Goal: Task Accomplishment & Management: Use online tool/utility

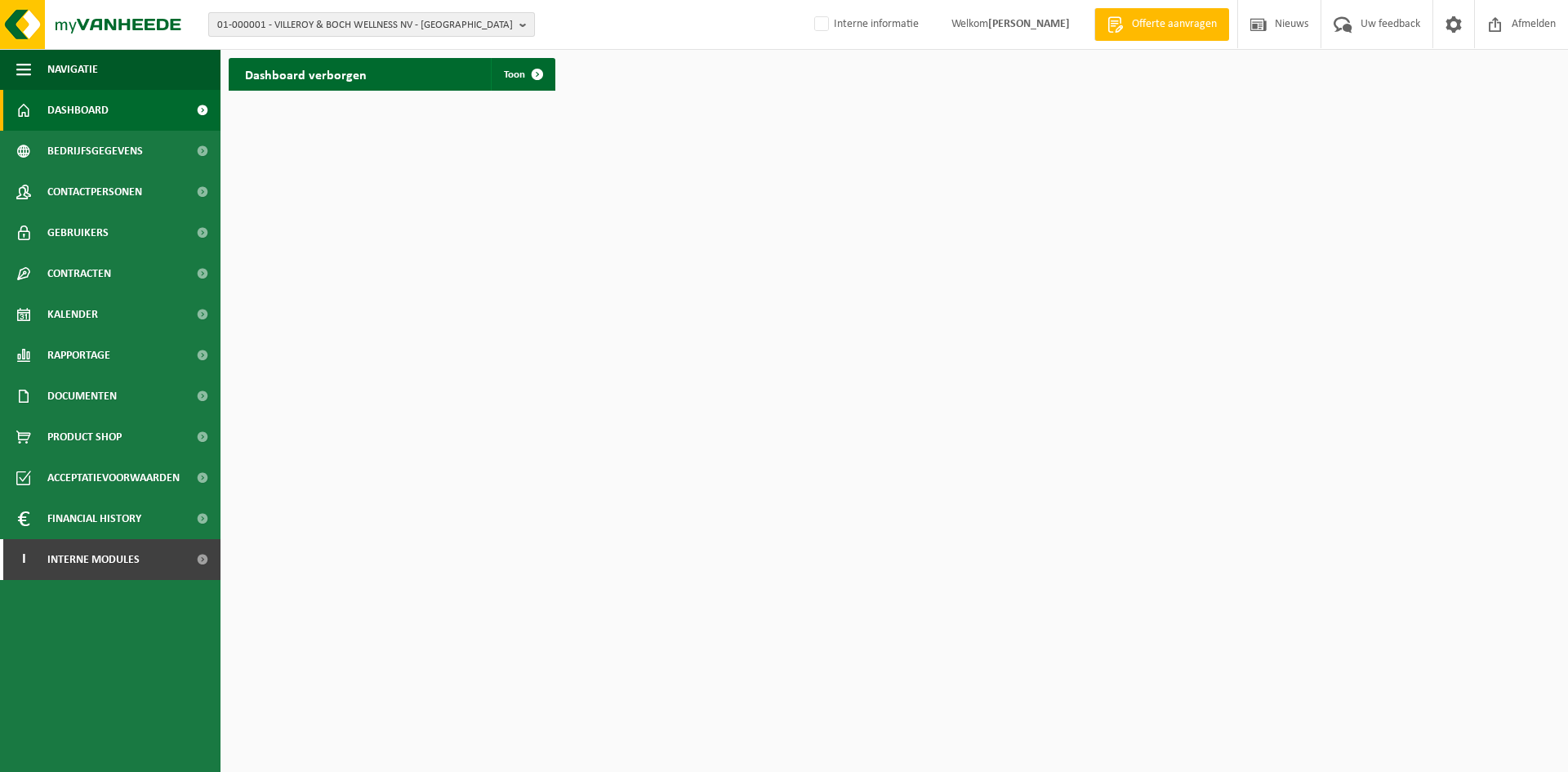
click at [521, 28] on button "01-000001 - VILLEROY & BOCH WELLNESS NV - ROESELARE" at bounding box center [371, 25] width 327 height 25
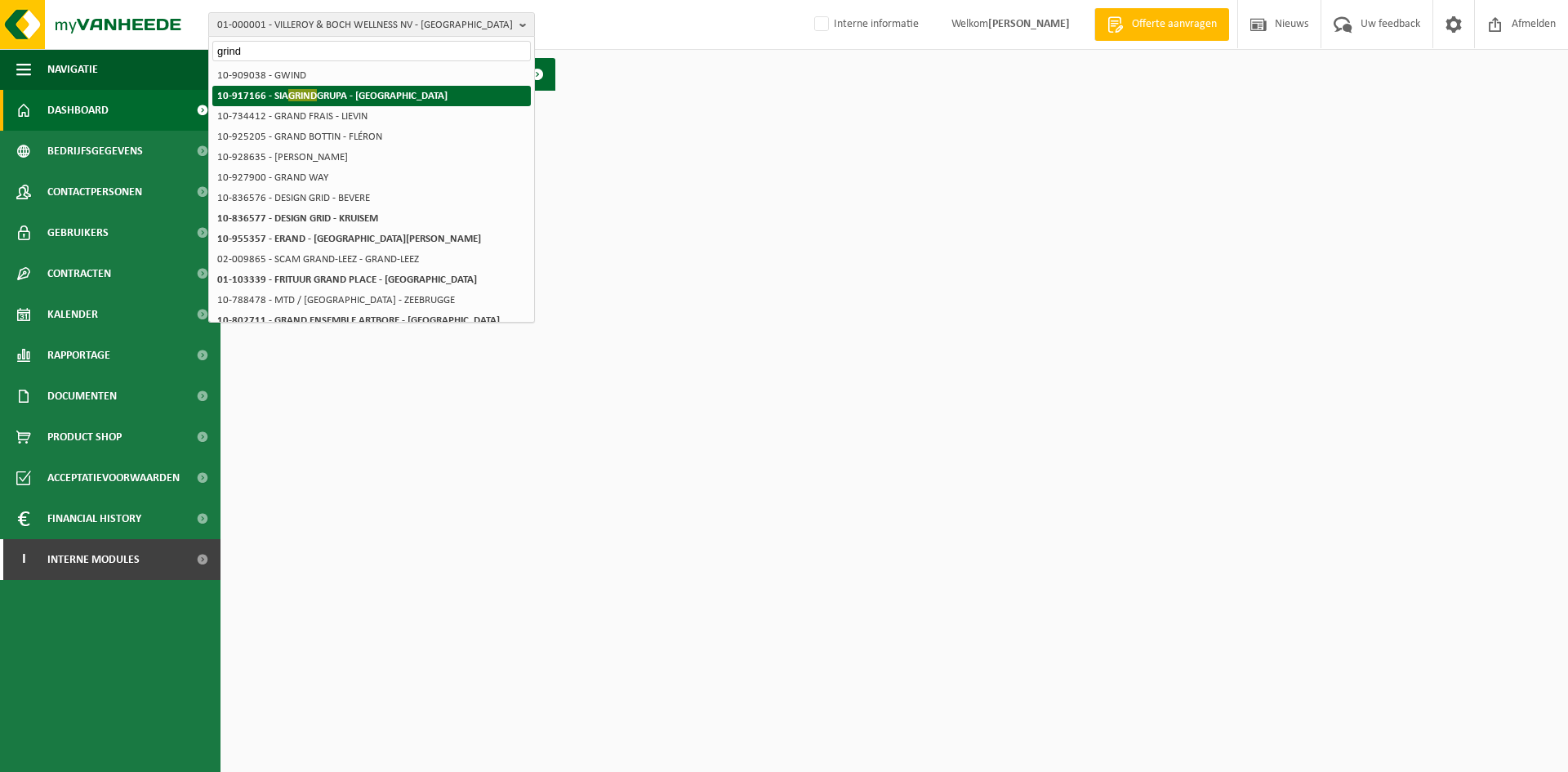
type input "grind"
click at [340, 93] on strong "10-917166 - SIA GRIND GRUPA - RIGA" at bounding box center [333, 94] width 231 height 12
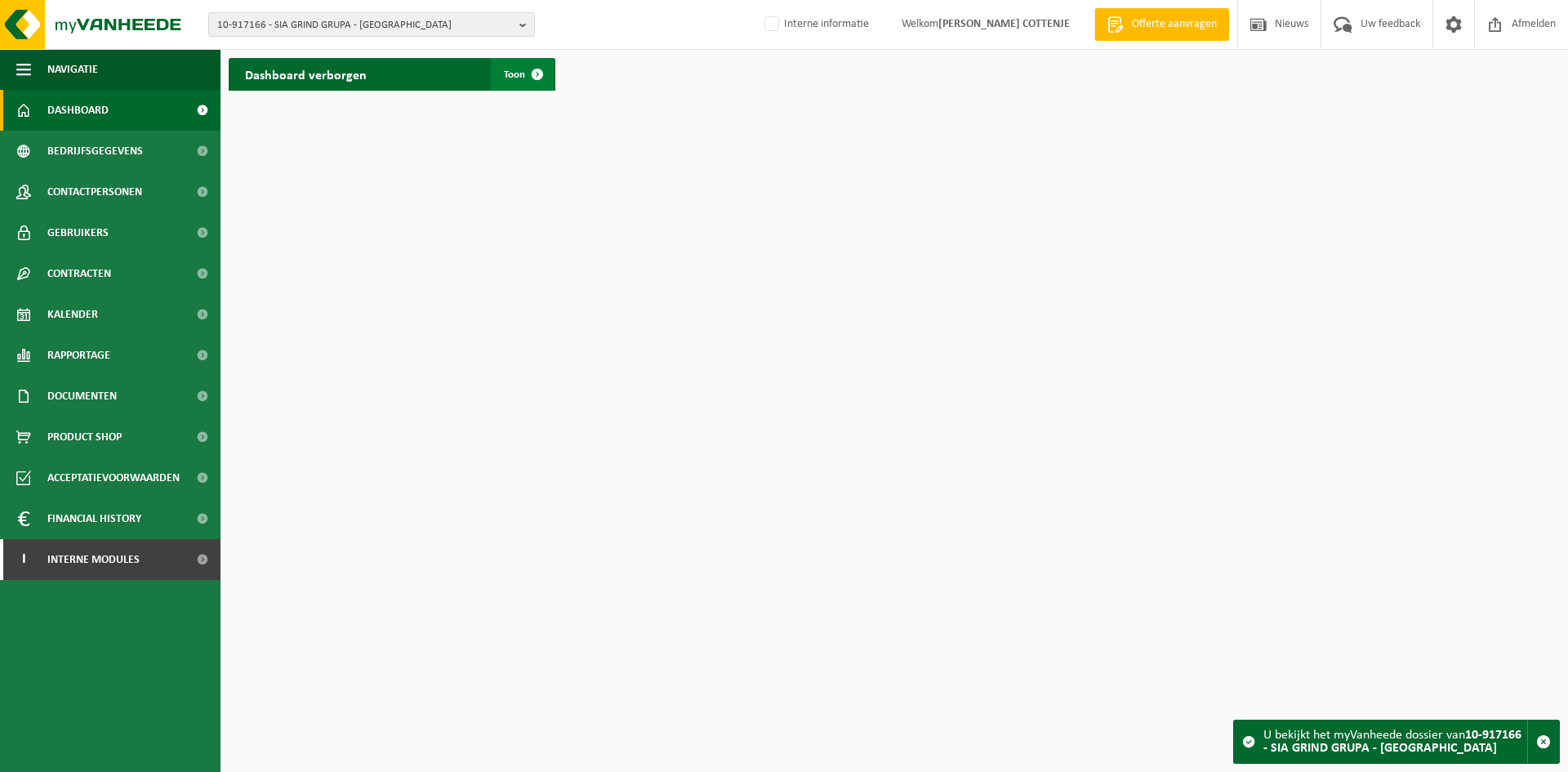
click at [509, 73] on span "Toon" at bounding box center [514, 74] width 21 height 10
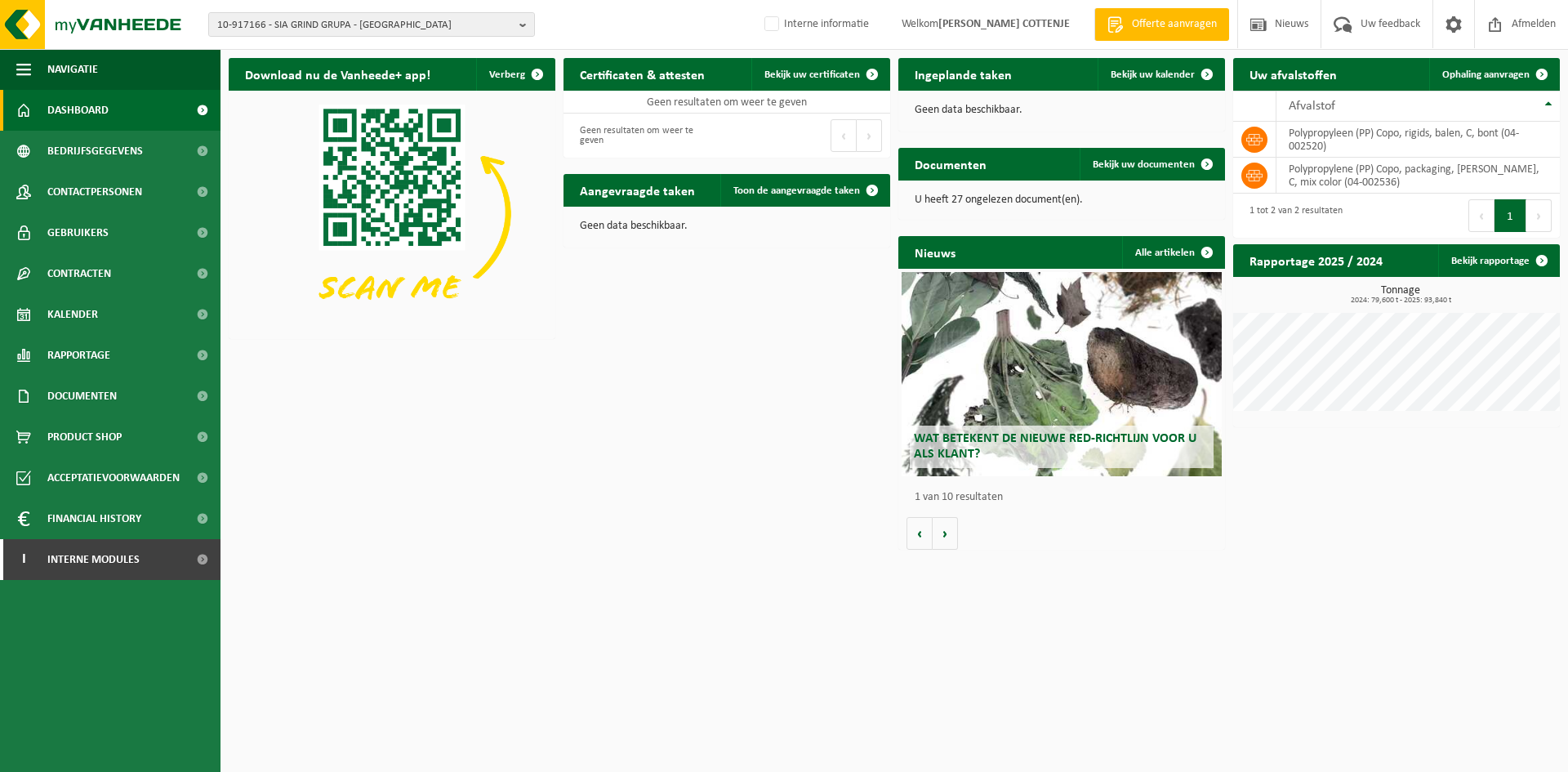
click at [669, 191] on h2 "Aangevraagde taken" at bounding box center [637, 189] width 148 height 31
click at [1166, 68] on link "Bekijk uw kalender" at bounding box center [1161, 74] width 126 height 32
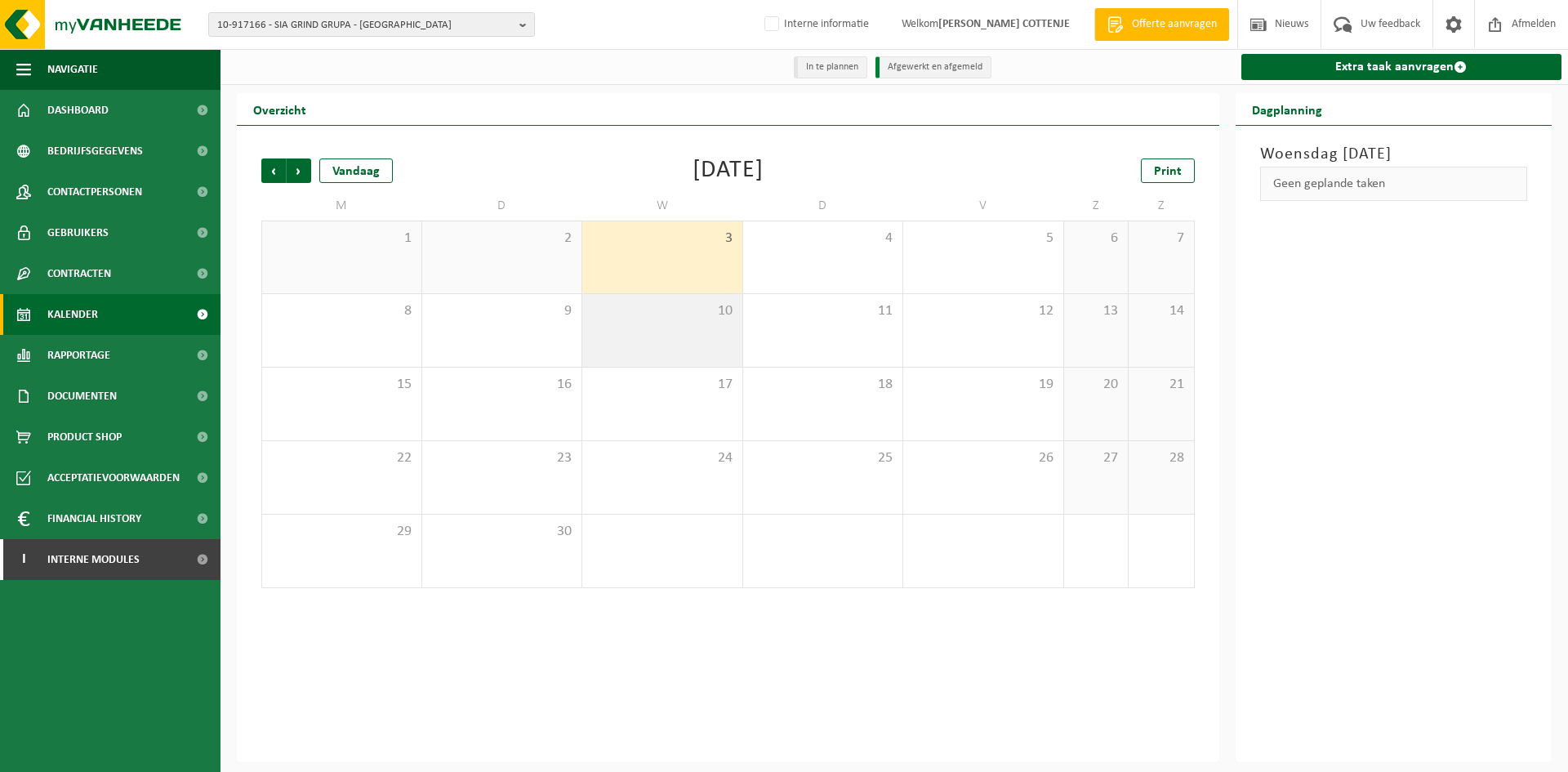
click at [659, 340] on div "10" at bounding box center [663, 330] width 160 height 73
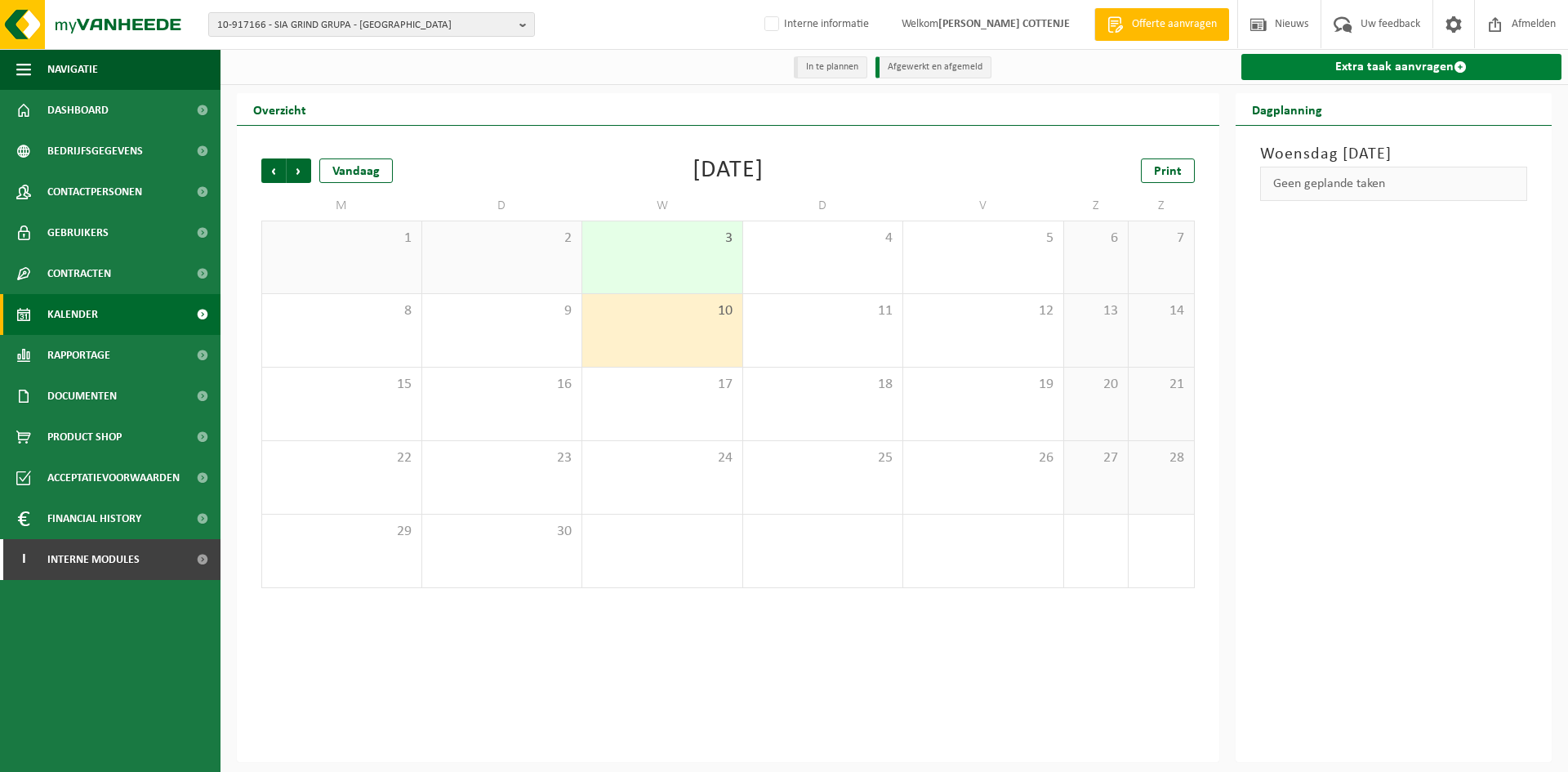
click at [1366, 62] on link "Extra taak aanvragen" at bounding box center [1402, 67] width 321 height 26
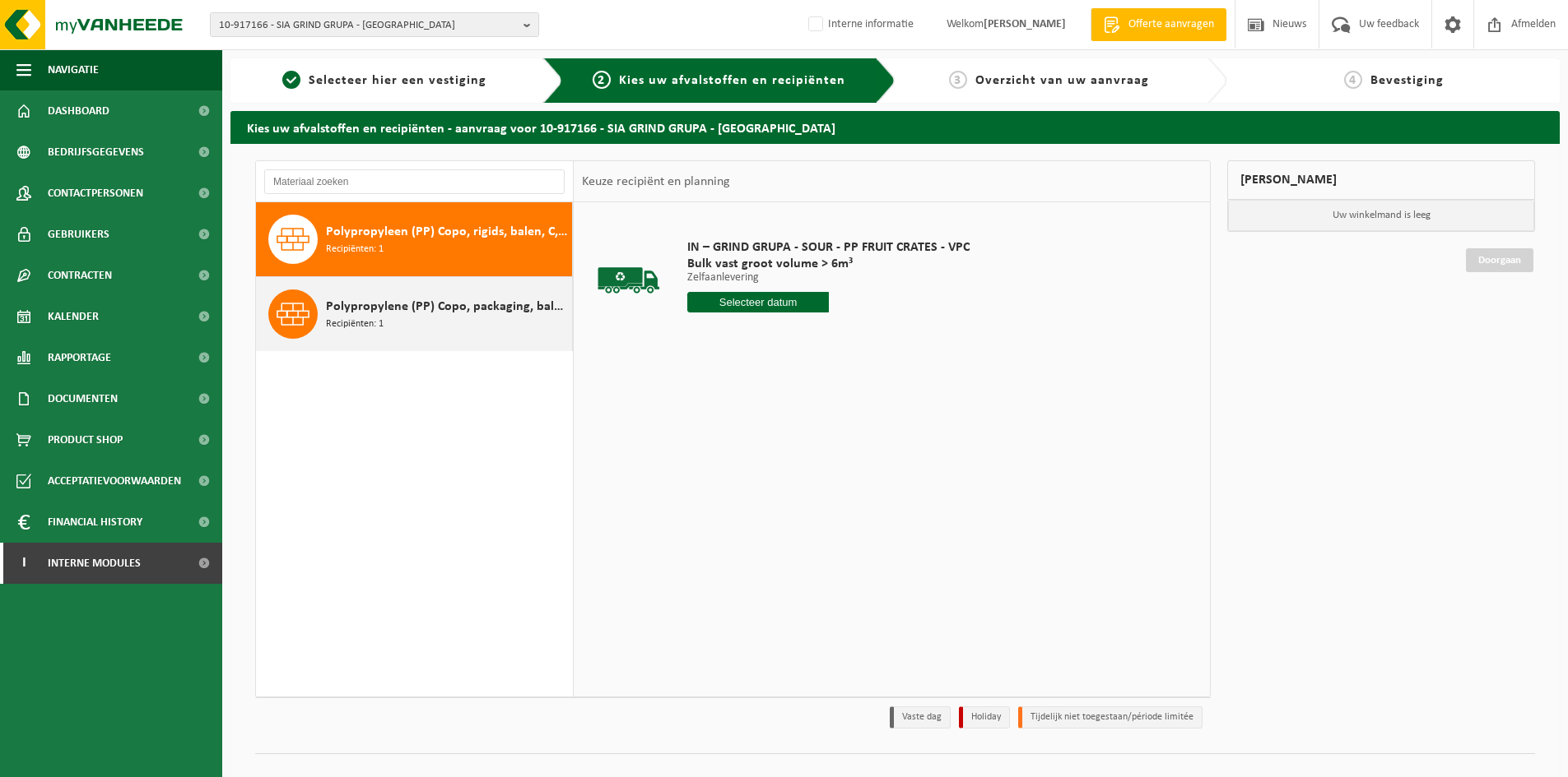
click at [465, 303] on span "Polypropylene (PP) Copo, packaging, bales, C, mix color" at bounding box center [447, 306] width 242 height 20
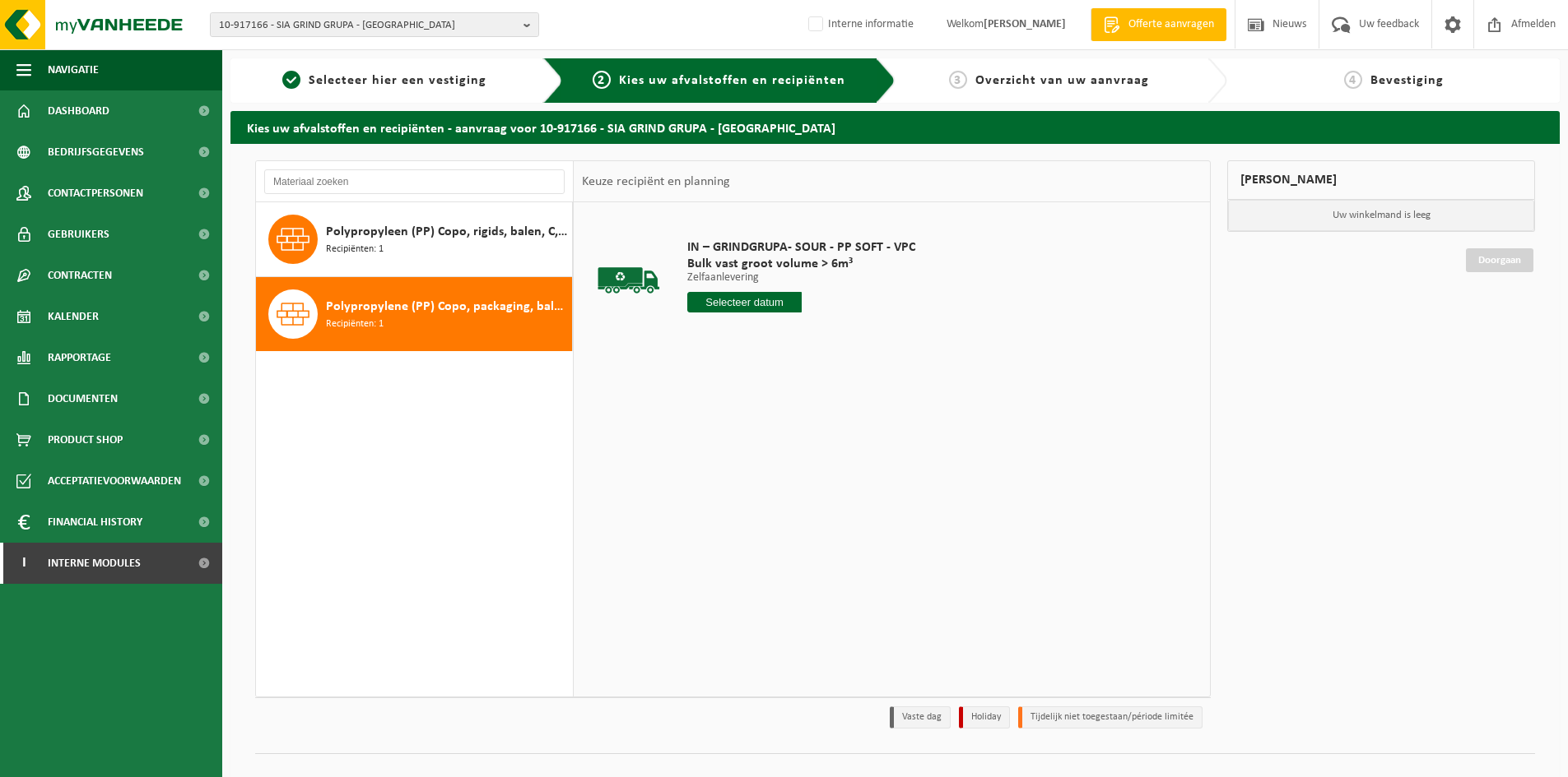
click at [484, 288] on div "Polypropylene (PP) Copo, packaging, bales, C, mix color Recipiënten: 1" at bounding box center [414, 314] width 317 height 74
click at [727, 303] on input "text" at bounding box center [744, 302] width 114 height 20
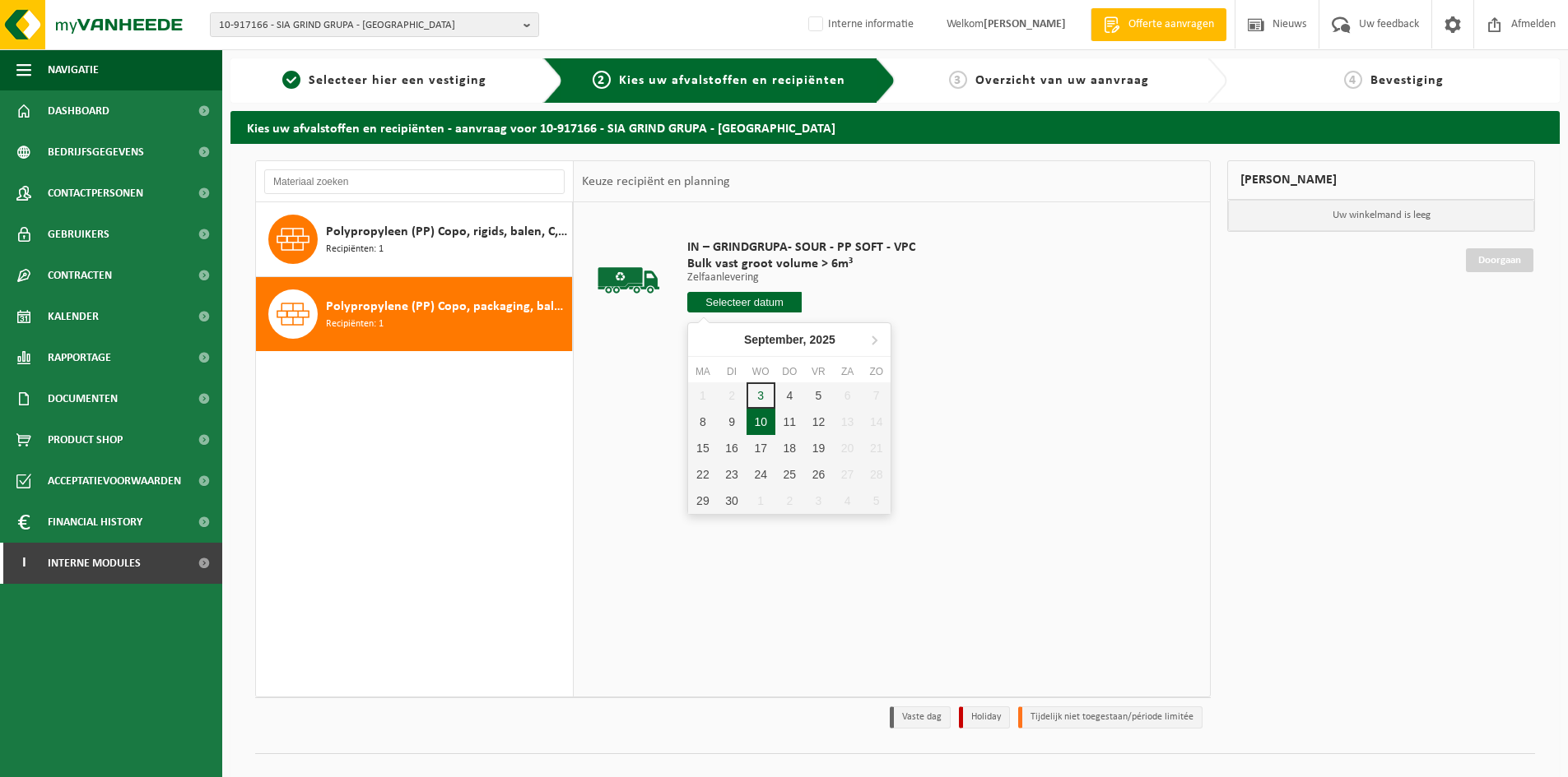
click at [766, 424] on div "10" at bounding box center [761, 422] width 29 height 26
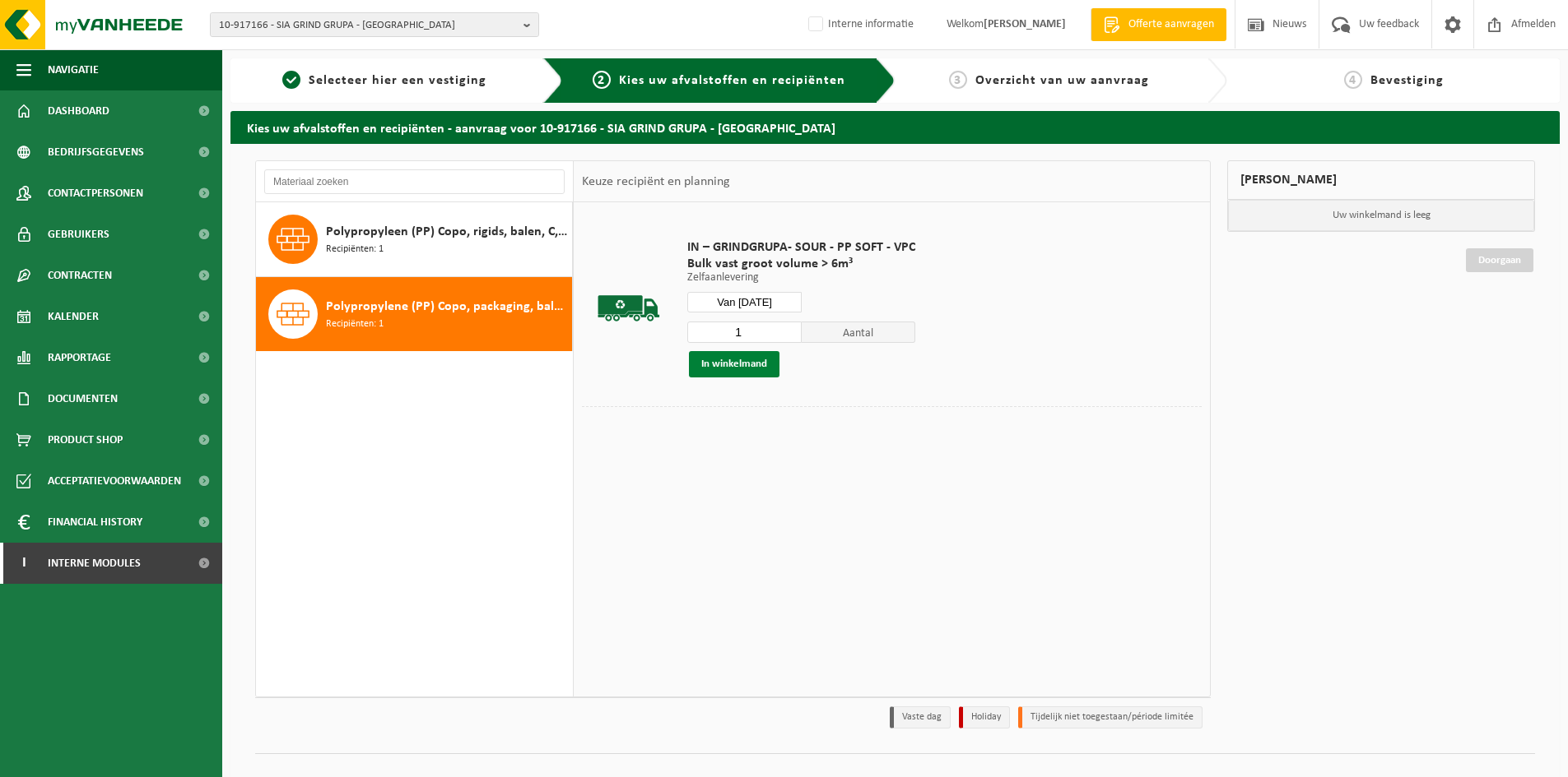
click at [736, 366] on button "In winkelmand" at bounding box center [734, 364] width 90 height 26
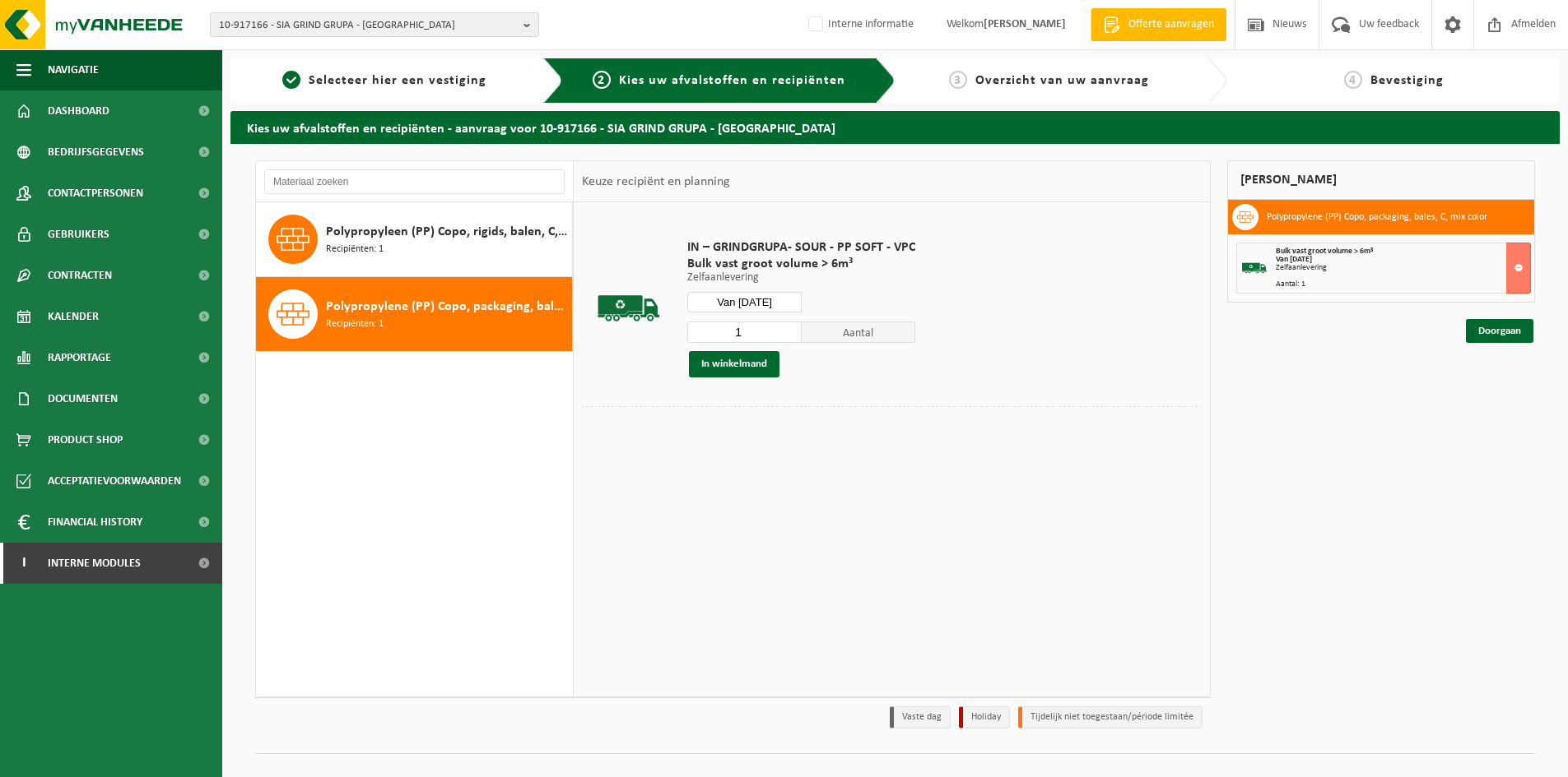
click at [772, 302] on input "Van 2025-09-10" at bounding box center [744, 302] width 114 height 20
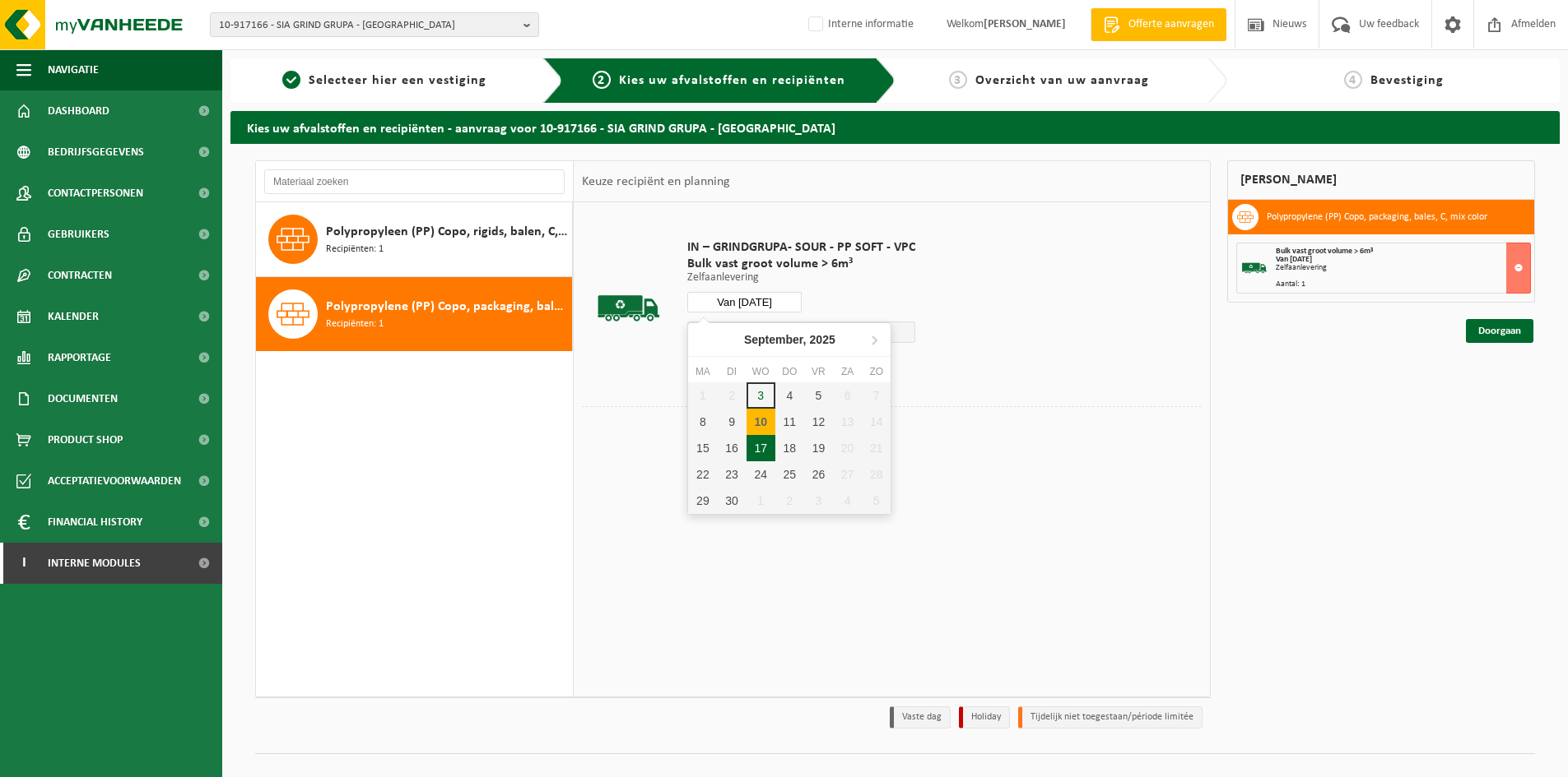
click at [759, 445] on div "17" at bounding box center [761, 448] width 29 height 26
type input "Van 2025-09-17"
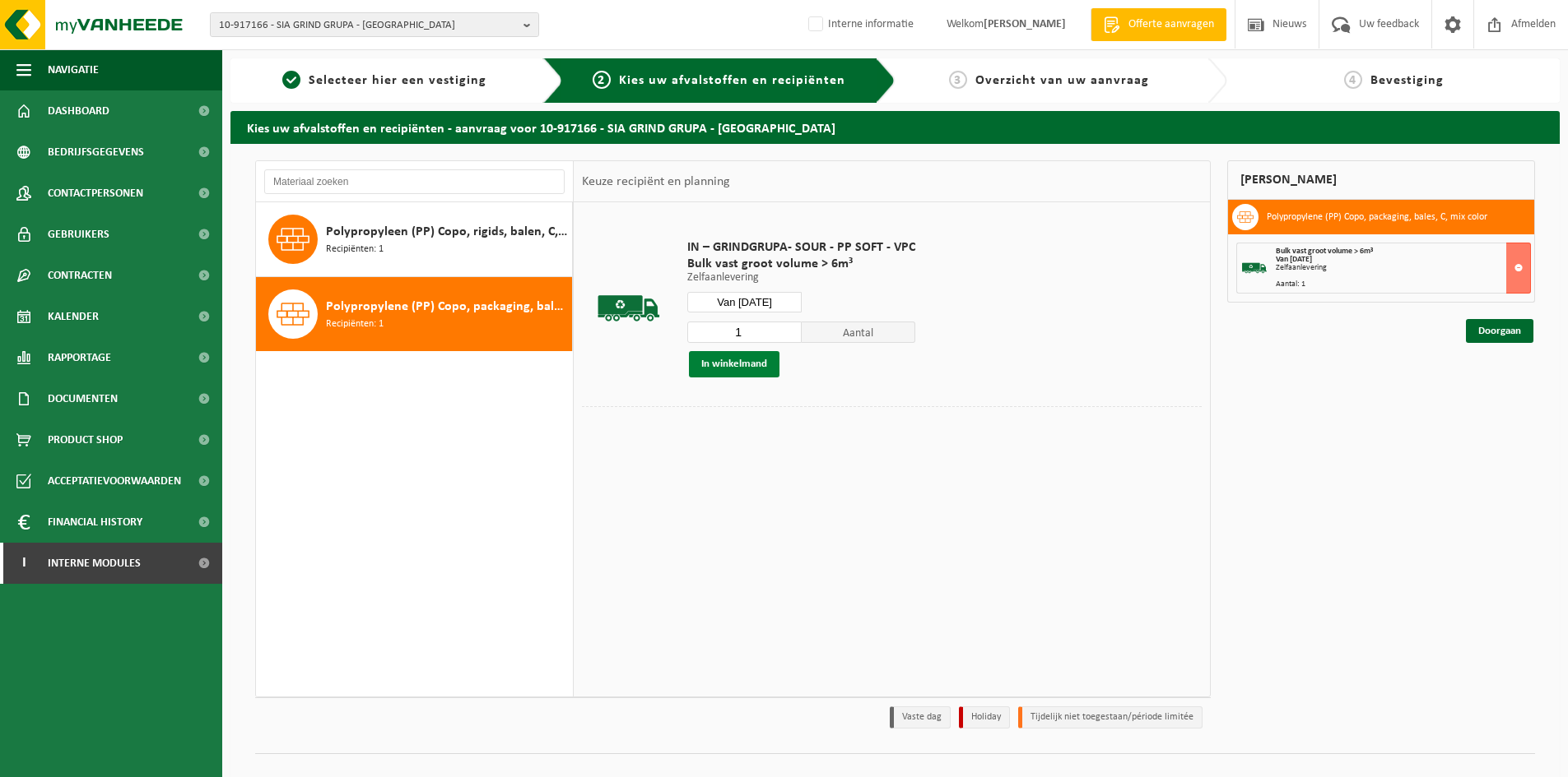
click at [737, 367] on button "In winkelmand" at bounding box center [734, 364] width 90 height 26
click at [1492, 391] on link "Doorgaan" at bounding box center [1499, 390] width 67 height 24
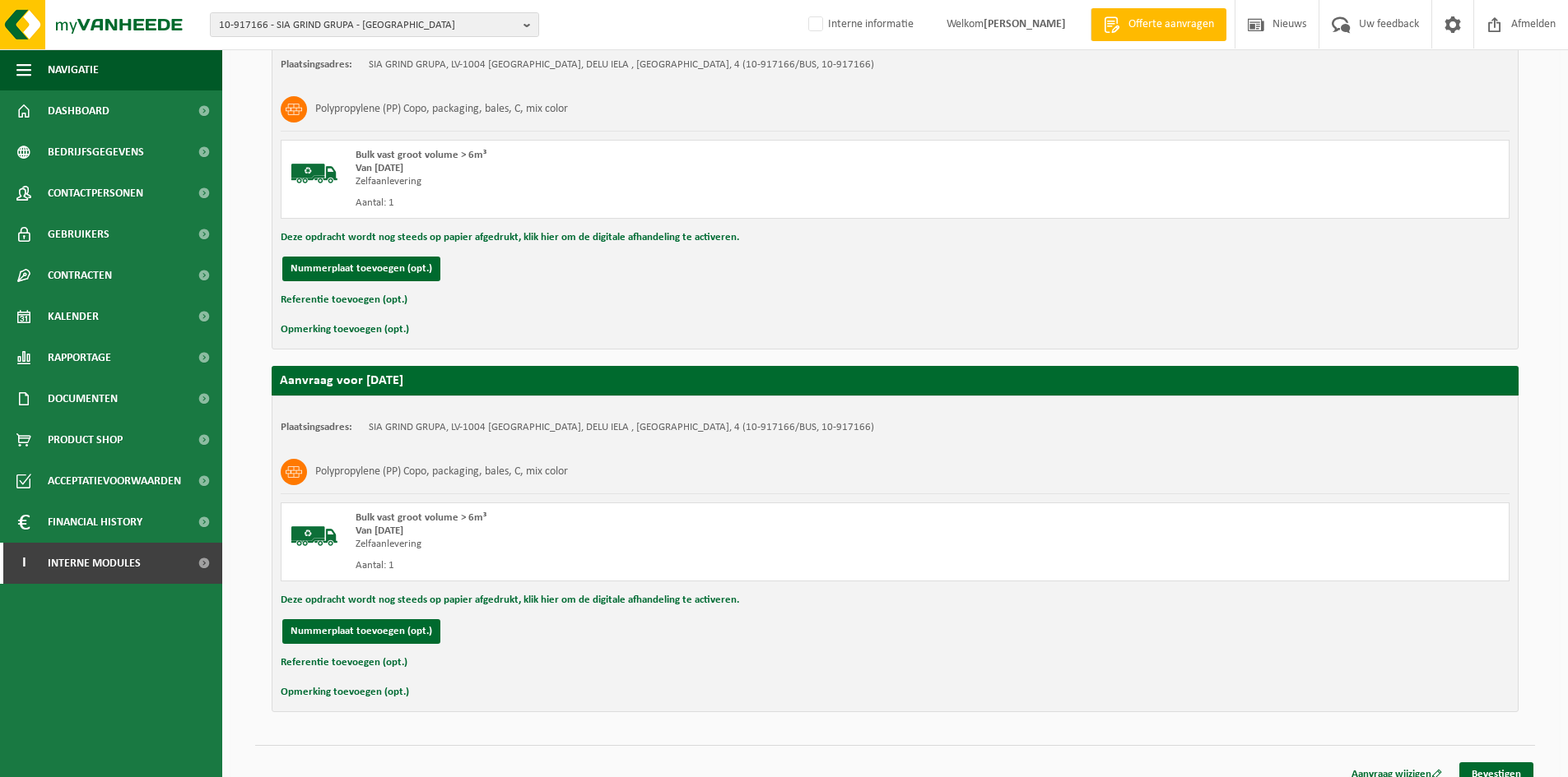
scroll to position [353, 0]
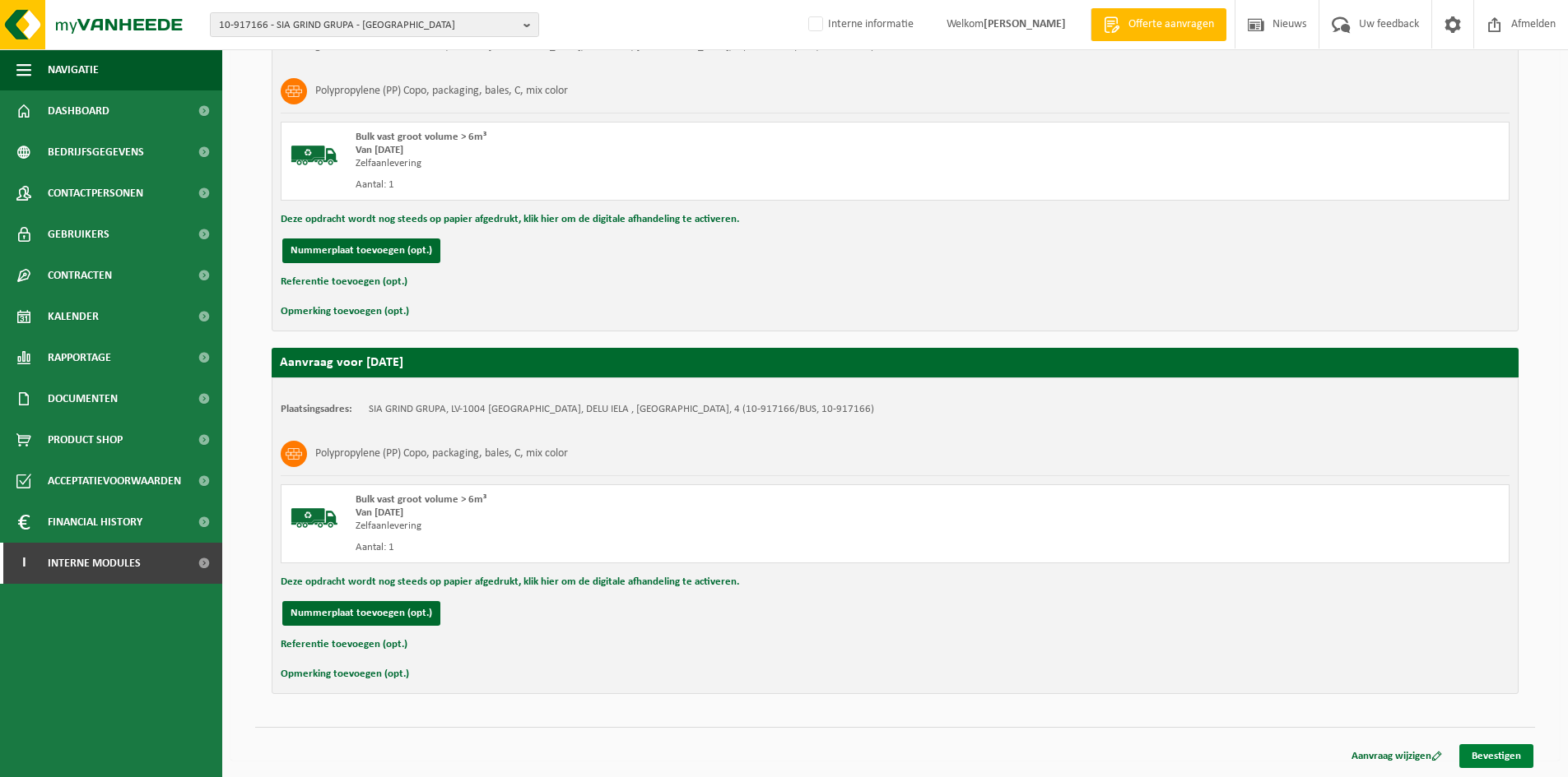
click at [1502, 757] on link "Bevestigen" at bounding box center [1496, 756] width 74 height 24
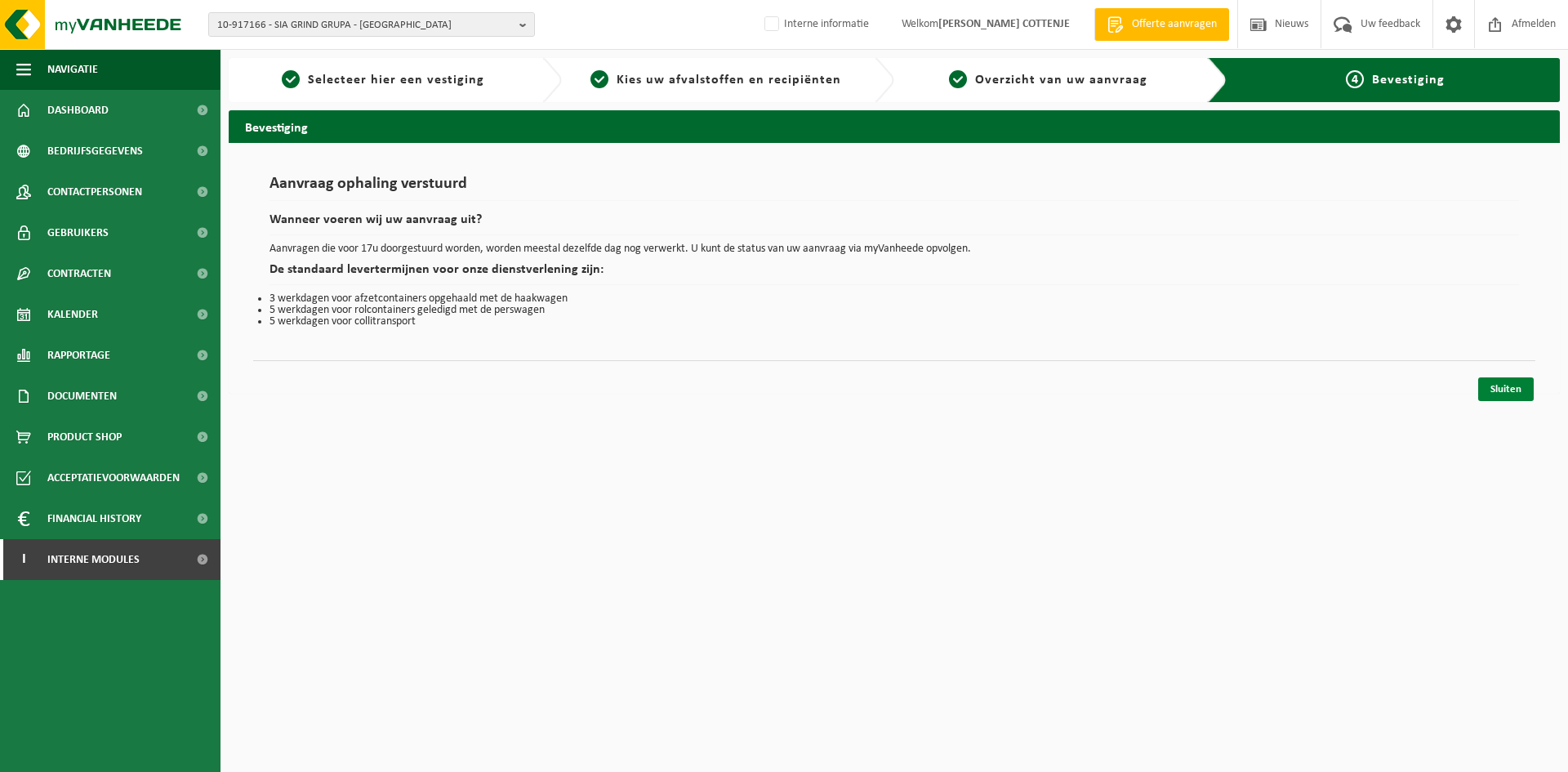
click at [1500, 394] on link "Sluiten" at bounding box center [1506, 389] width 55 height 24
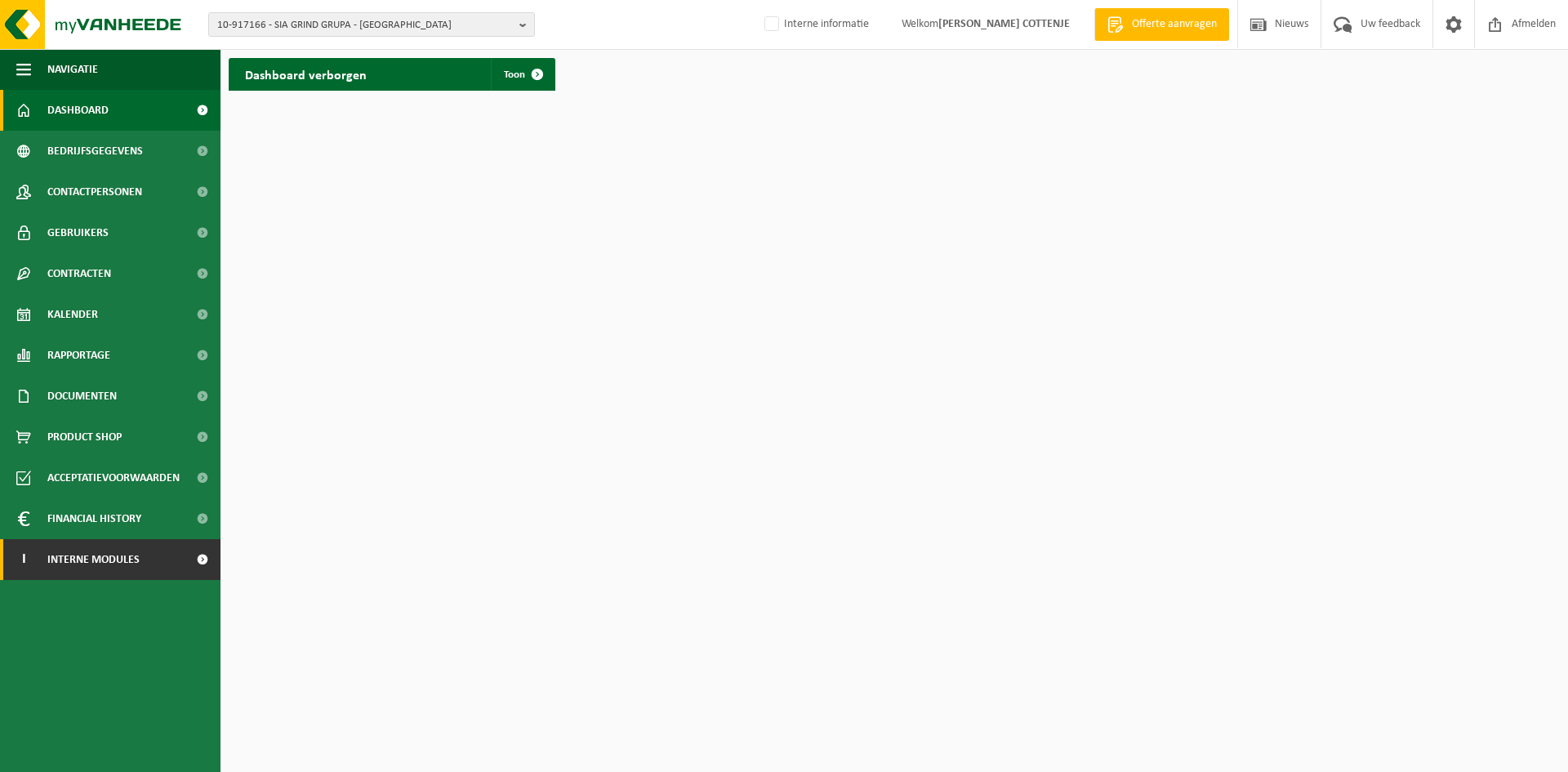
click at [201, 561] on span at bounding box center [202, 559] width 37 height 41
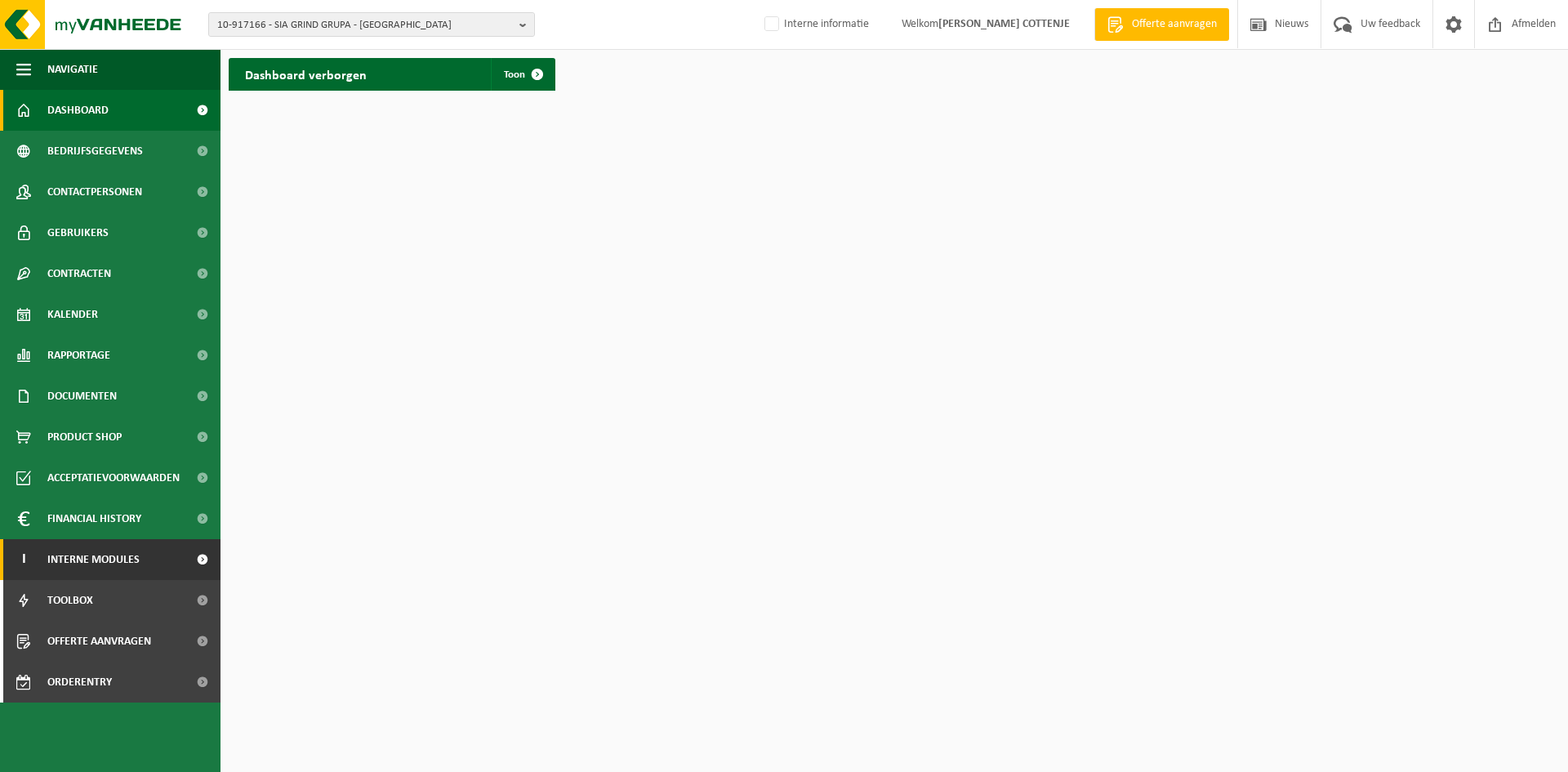
click at [97, 562] on span "Interne modules" at bounding box center [93, 559] width 93 height 41
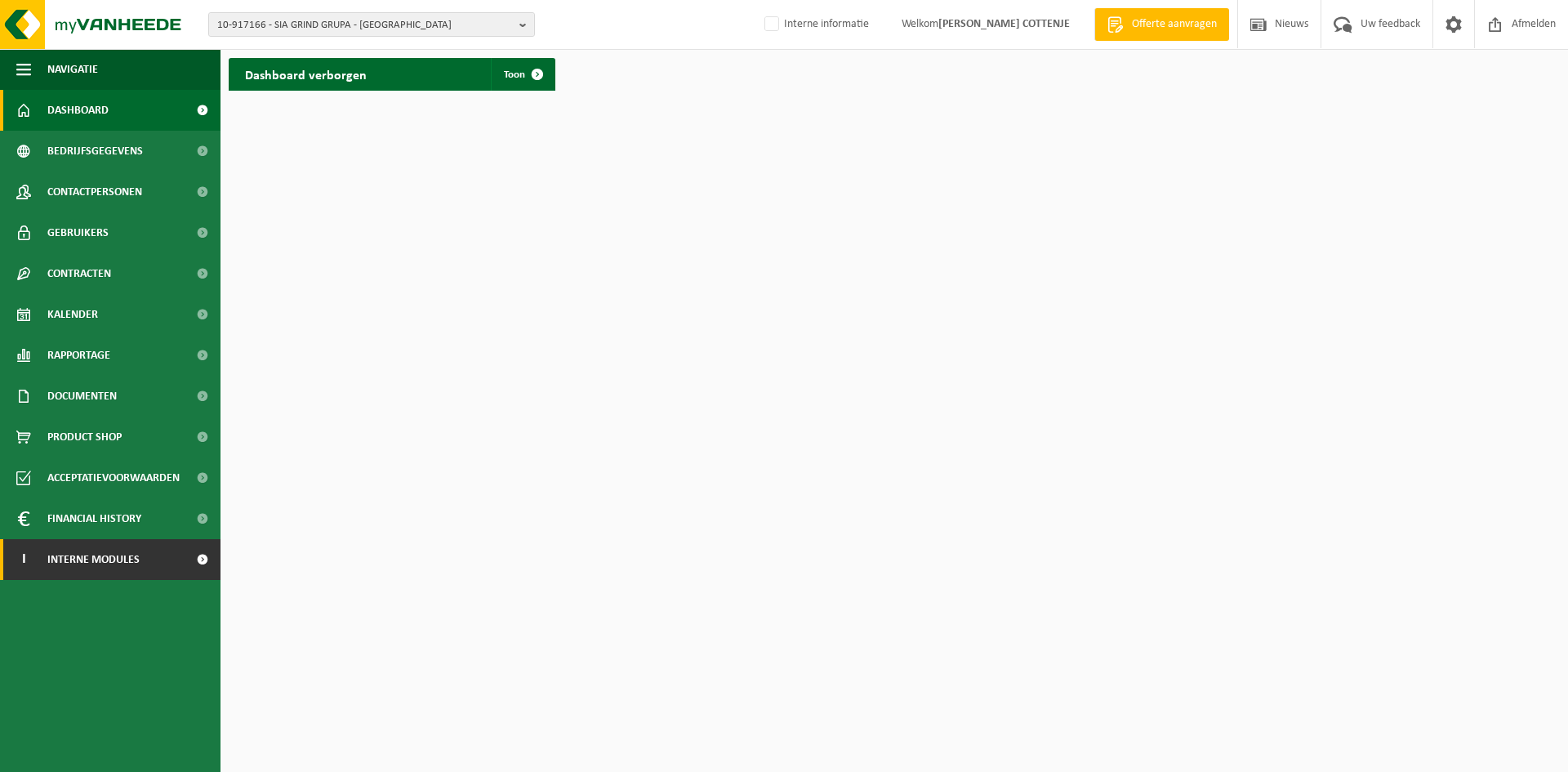
click at [114, 561] on span "Interne modules" at bounding box center [93, 559] width 93 height 41
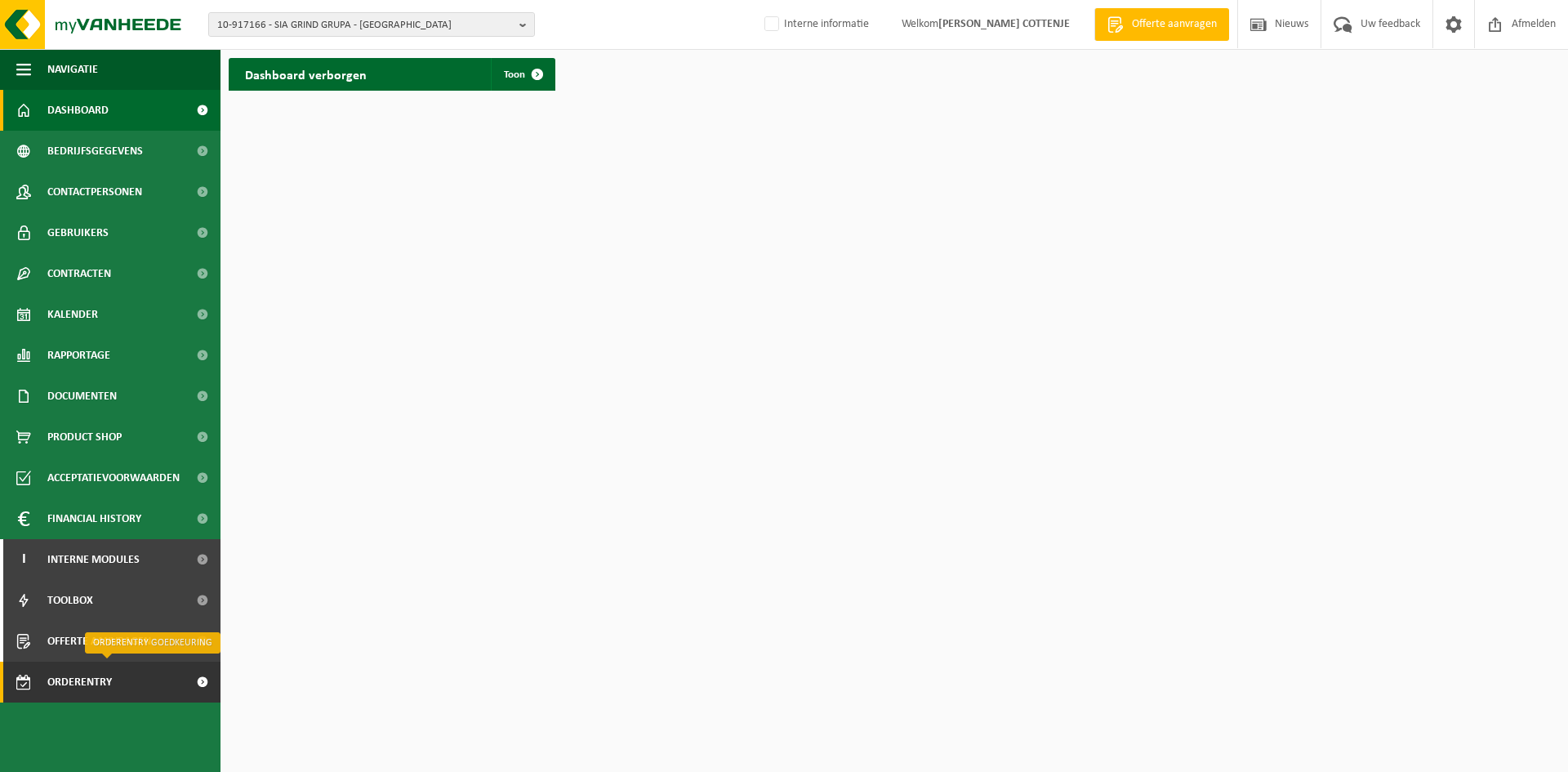
click at [94, 680] on span "Orderentry Goedkeuring" at bounding box center [116, 682] width 137 height 41
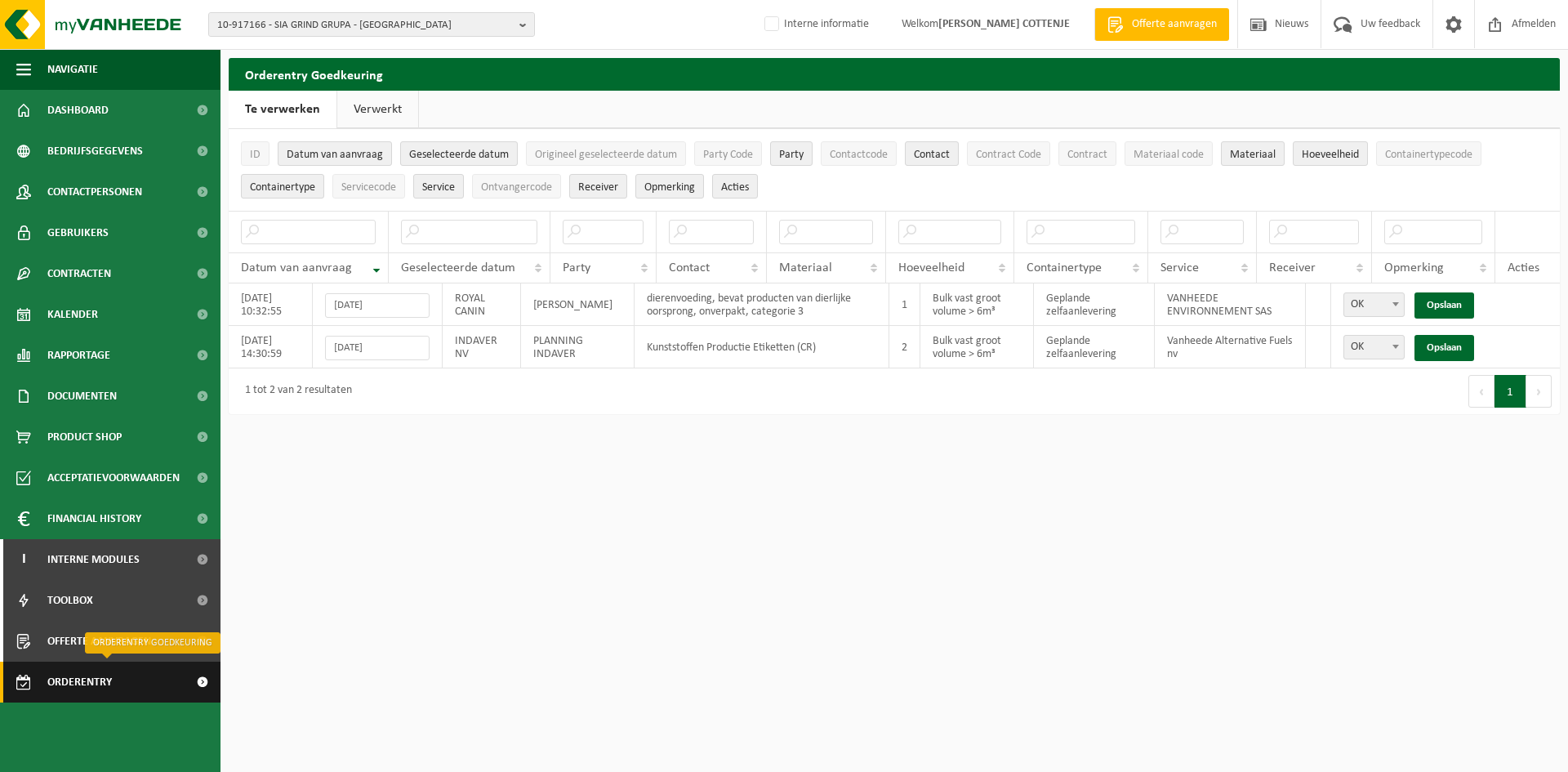
click at [97, 681] on span "Orderentry Goedkeuring" at bounding box center [116, 682] width 137 height 41
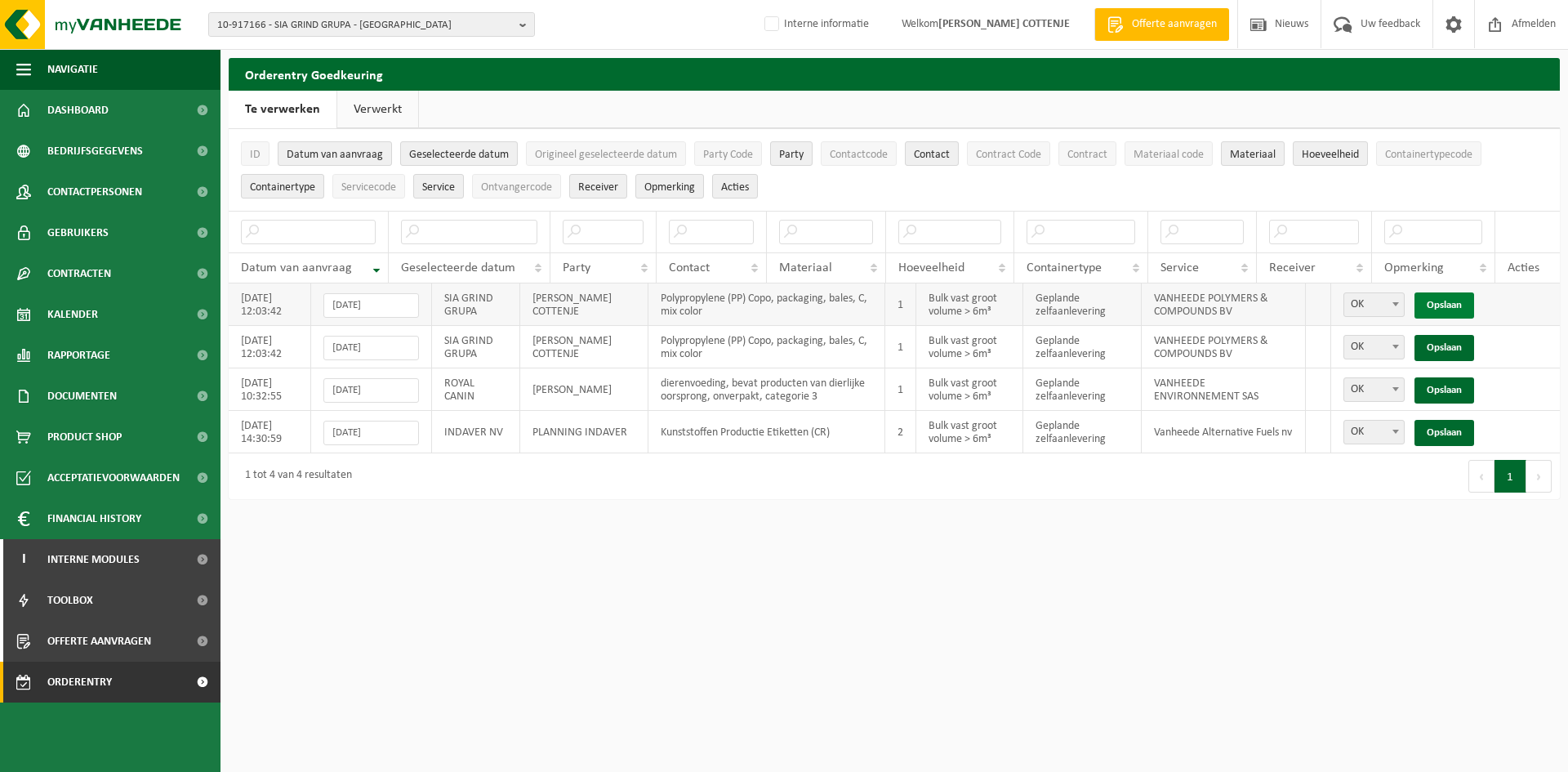
click at [1457, 302] on link "Opslaan" at bounding box center [1444, 305] width 60 height 26
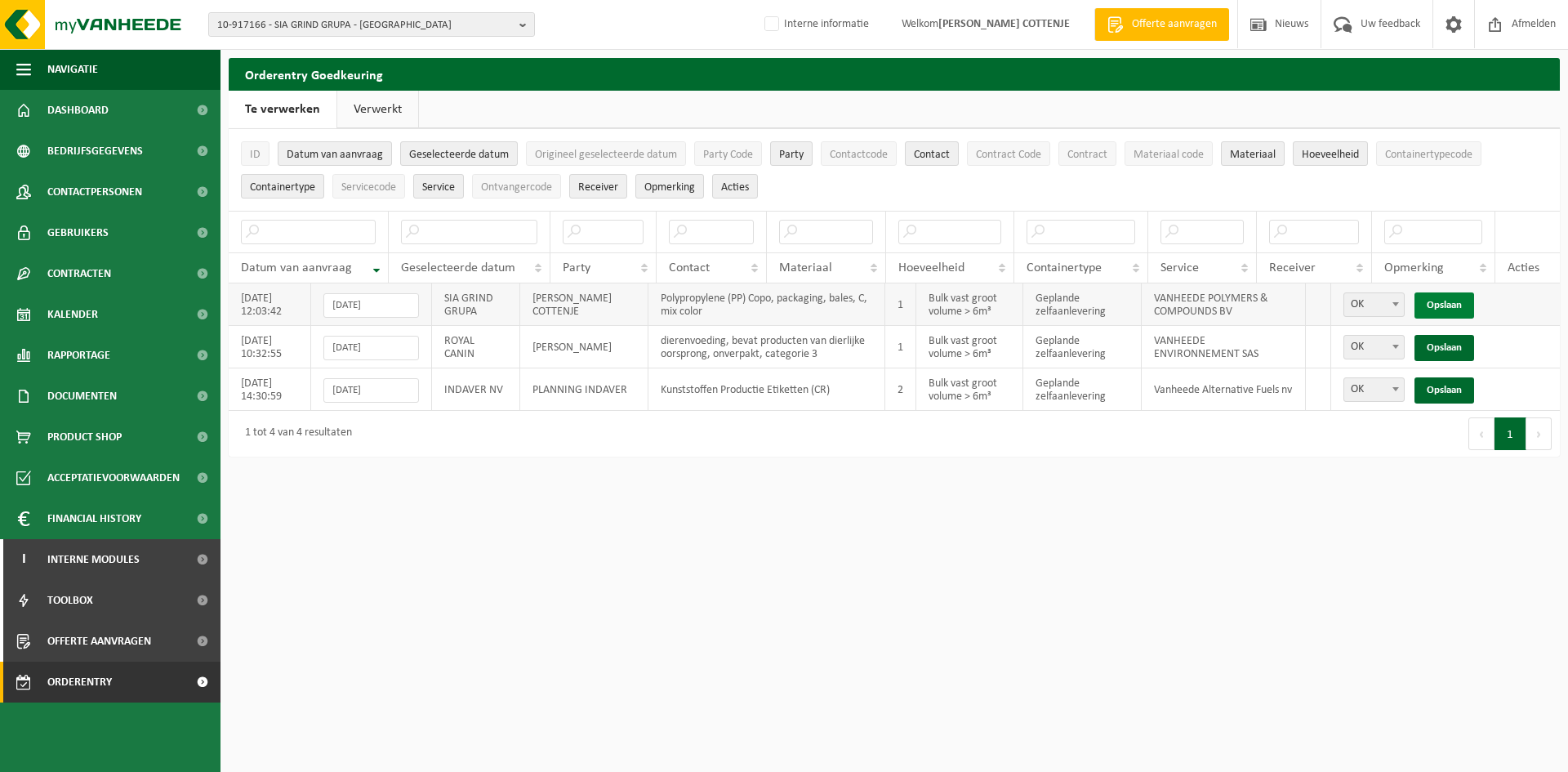
click at [1439, 301] on link "Opslaan" at bounding box center [1444, 305] width 60 height 26
